Goal: Task Accomplishment & Management: Manage account settings

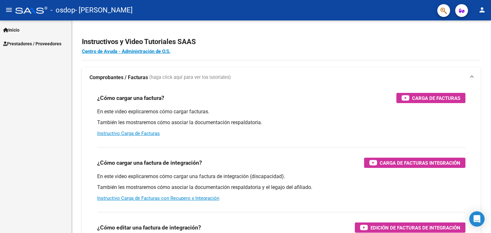
click at [49, 41] on span "Prestadores / Proveedores" at bounding box center [32, 43] width 58 height 7
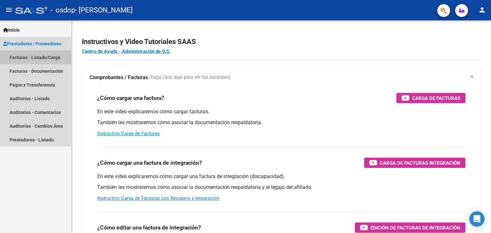
click at [45, 63] on link "Facturas - Listado/Carga" at bounding box center [35, 58] width 71 height 14
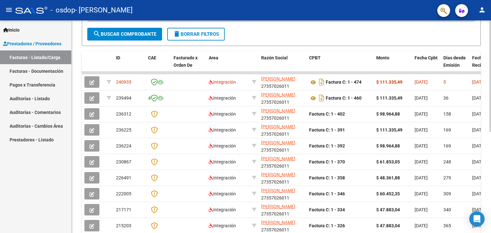
scroll to position [193, 0]
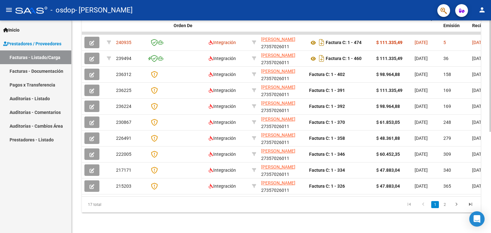
click at [348, 191] on datatable-body "240935 Integración [PERSON_NAME] 27357026011 Factura C: 1 - 474 $ 111.335,49 [D…" at bounding box center [281, 114] width 399 height 165
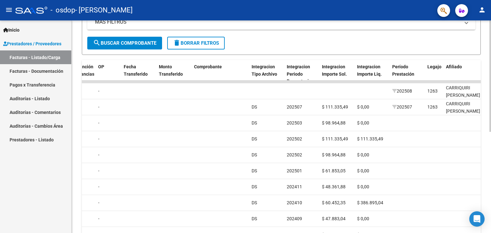
scroll to position [97, 0]
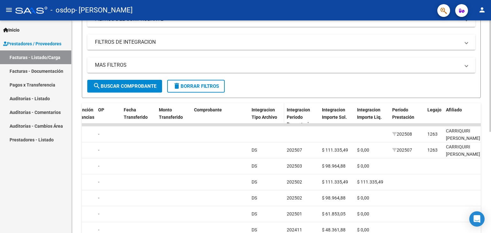
click at [262, 115] on span "Integracion Tipo Archivo" at bounding box center [265, 113] width 26 height 12
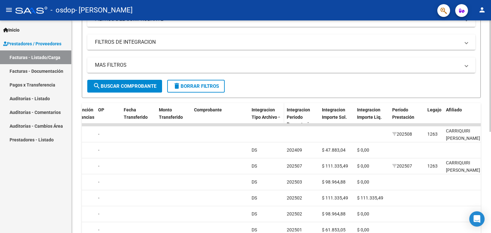
click at [262, 115] on span "Integracion Tipo Archivo" at bounding box center [265, 113] width 26 height 12
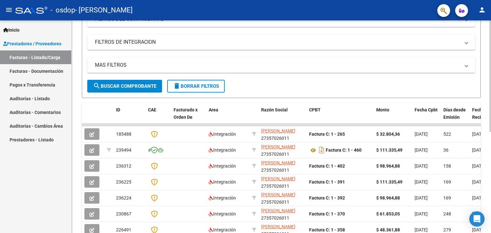
scroll to position [193, 0]
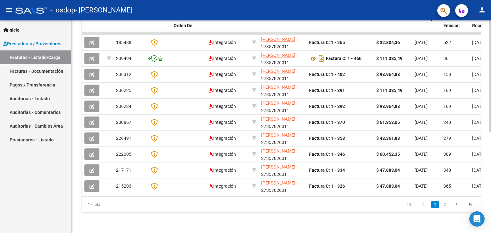
click at [434, 206] on link "1" at bounding box center [435, 205] width 8 height 7
drag, startPoint x: 444, startPoint y: 206, endPoint x: 260, endPoint y: 147, distance: 193.3
click at [444, 205] on link "2" at bounding box center [445, 205] width 8 height 7
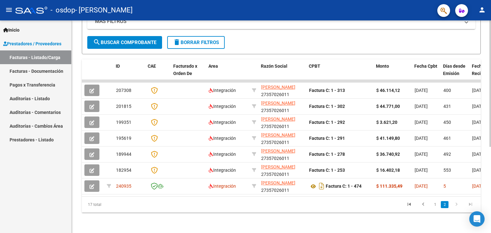
scroll to position [0, 0]
